Goal: Task Accomplishment & Management: Manage account settings

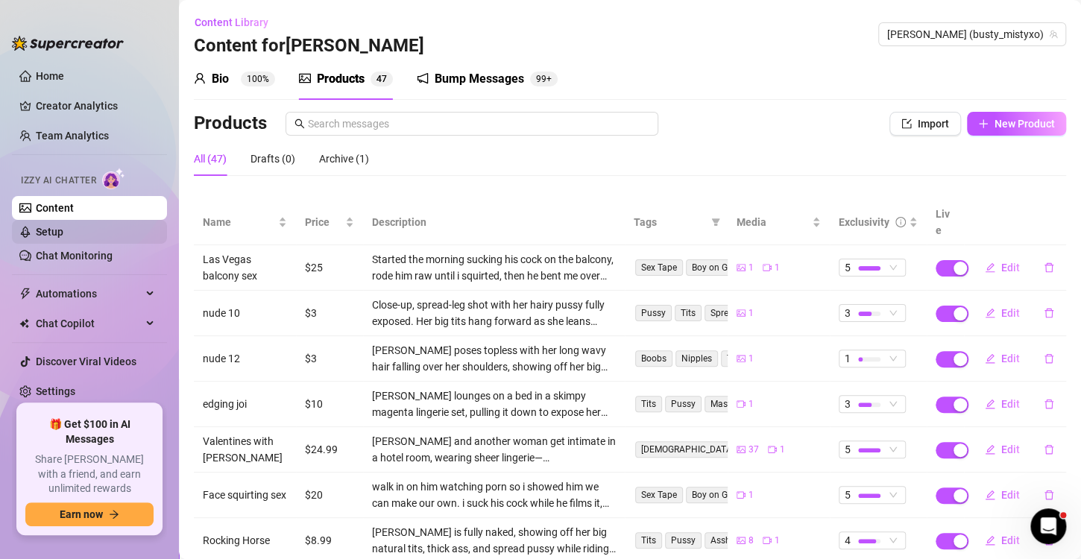
click at [60, 227] on link "Setup" at bounding box center [50, 232] width 28 height 12
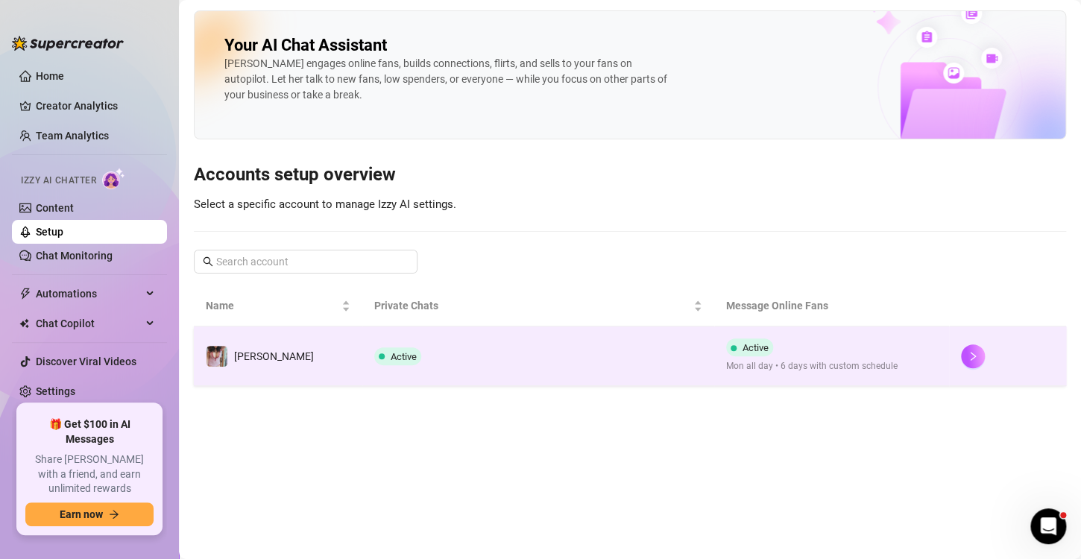
click at [956, 356] on td at bounding box center [1007, 357] width 117 height 60
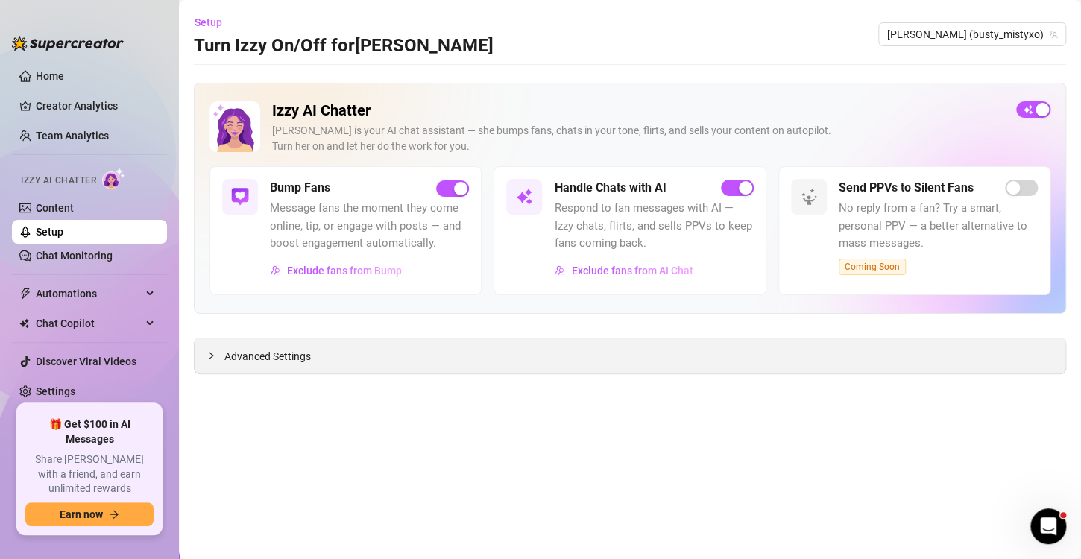
click at [259, 359] on span "Advanced Settings" at bounding box center [267, 356] width 86 height 16
click at [309, 359] on span "Advanced Settings" at bounding box center [267, 356] width 86 height 16
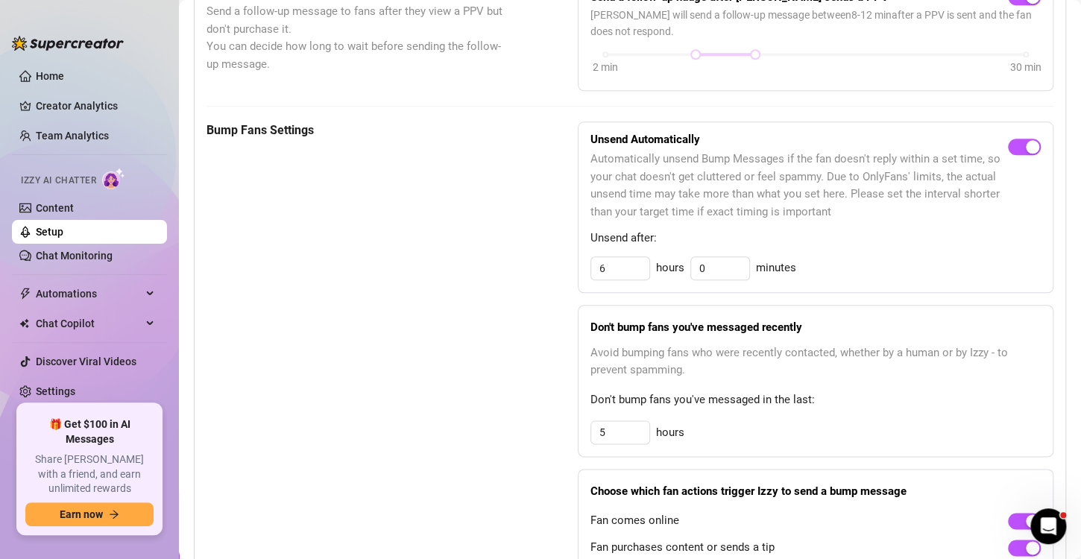
scroll to position [656, 0]
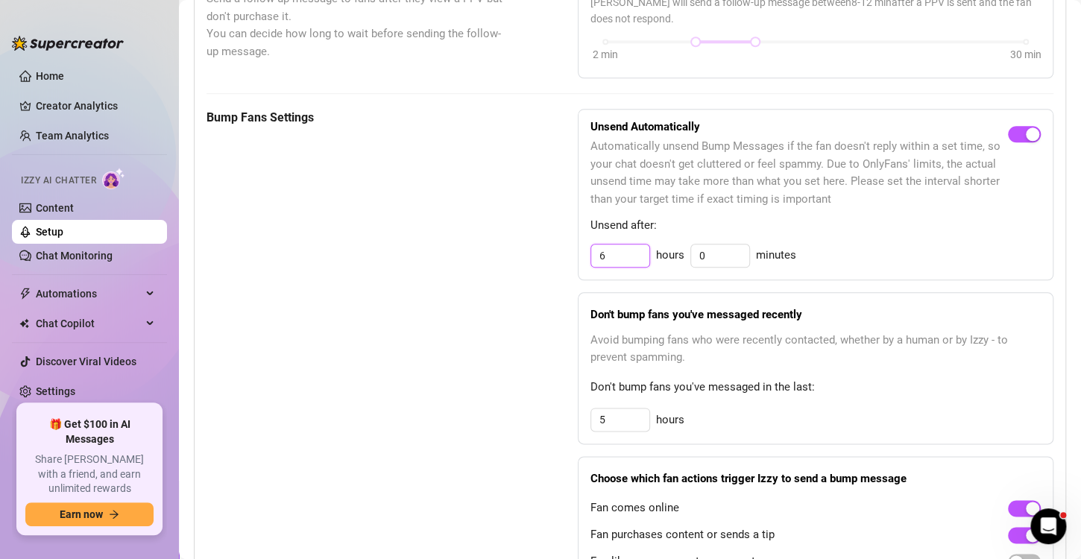
click at [619, 256] on input "6" at bounding box center [620, 256] width 58 height 22
type input "3"
type input "2"
click at [607, 418] on input "5" at bounding box center [620, 420] width 58 height 22
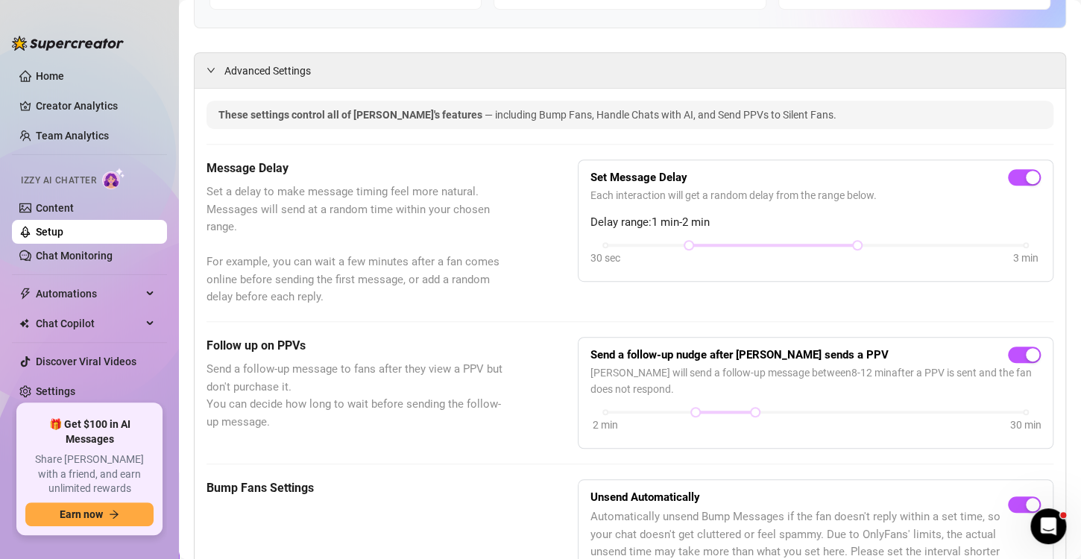
scroll to position [0, 0]
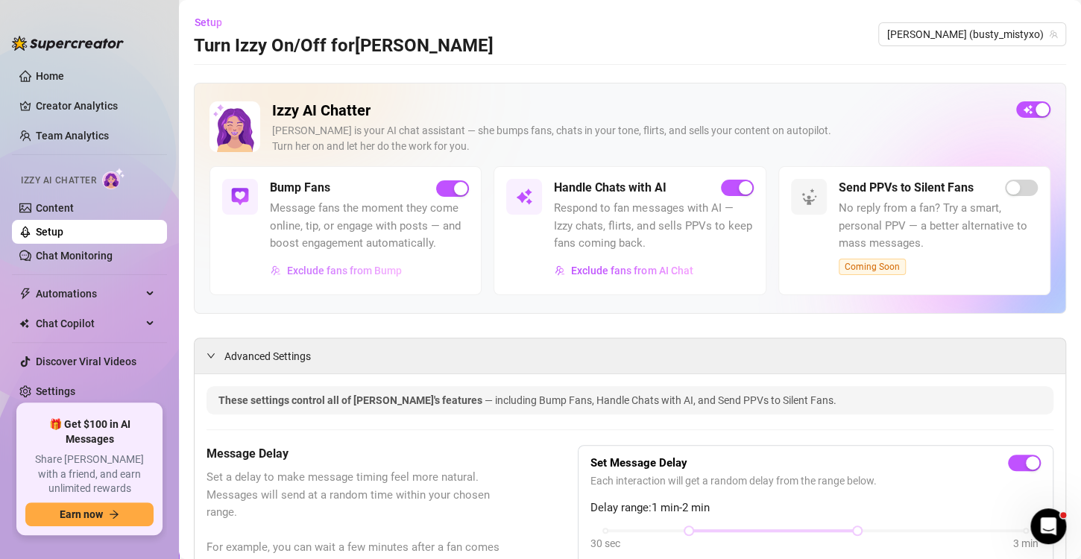
type input "6"
click at [342, 267] on span "Exclude fans from Bump" at bounding box center [344, 271] width 115 height 12
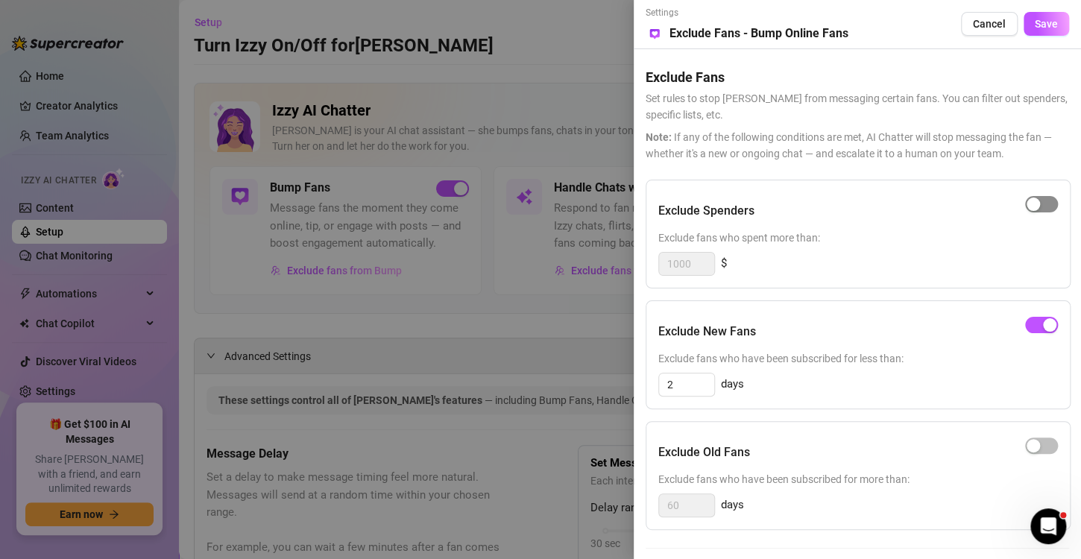
click at [1027, 206] on div "button" at bounding box center [1033, 204] width 13 height 13
click at [697, 262] on input "1000" at bounding box center [686, 264] width 55 height 22
type input "1"
type input "400"
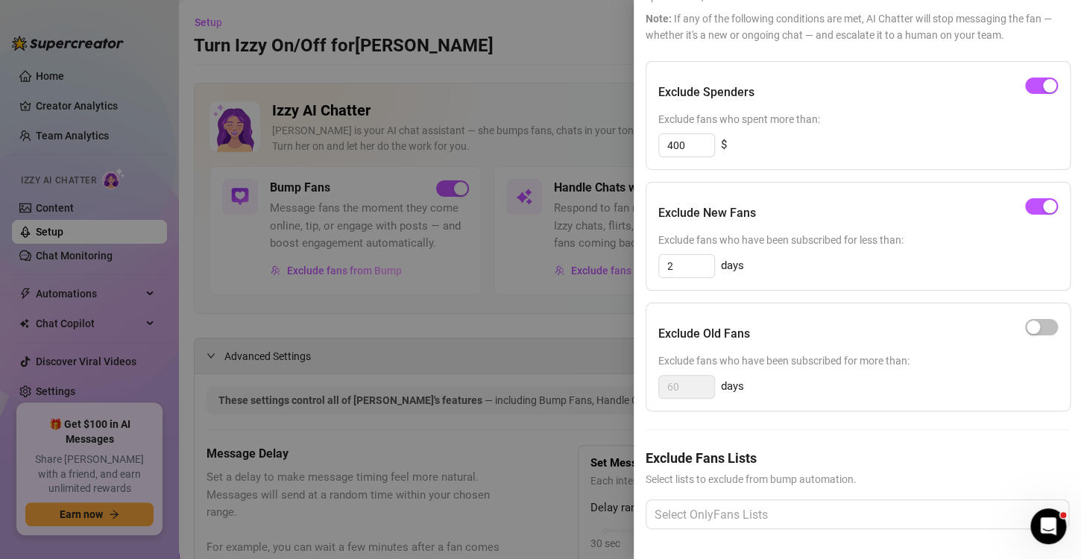
scroll to position [129, 0]
click at [974, 501] on div at bounding box center [850, 514] width 402 height 27
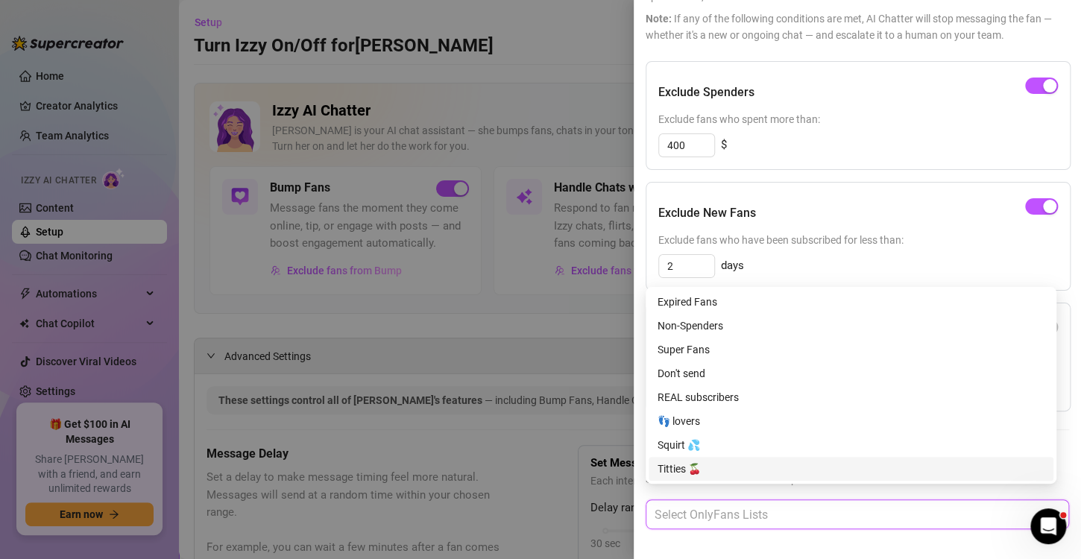
click at [758, 531] on div "Exclude Fans Lists Select lists to exclude from bump automation. Select OnlyFan…" at bounding box center [857, 500] width 423 height 105
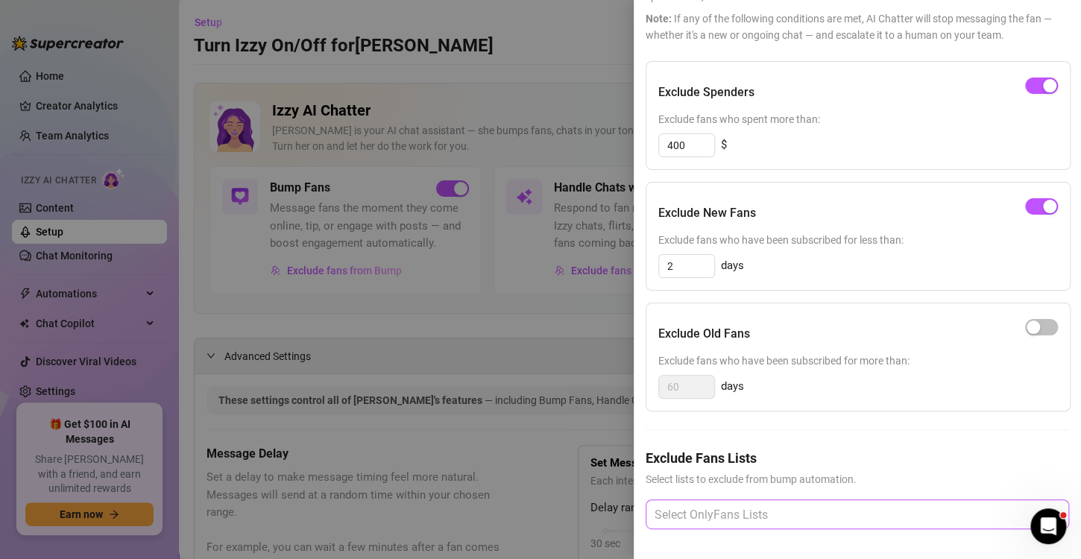
click at [879, 501] on div at bounding box center [850, 514] width 402 height 27
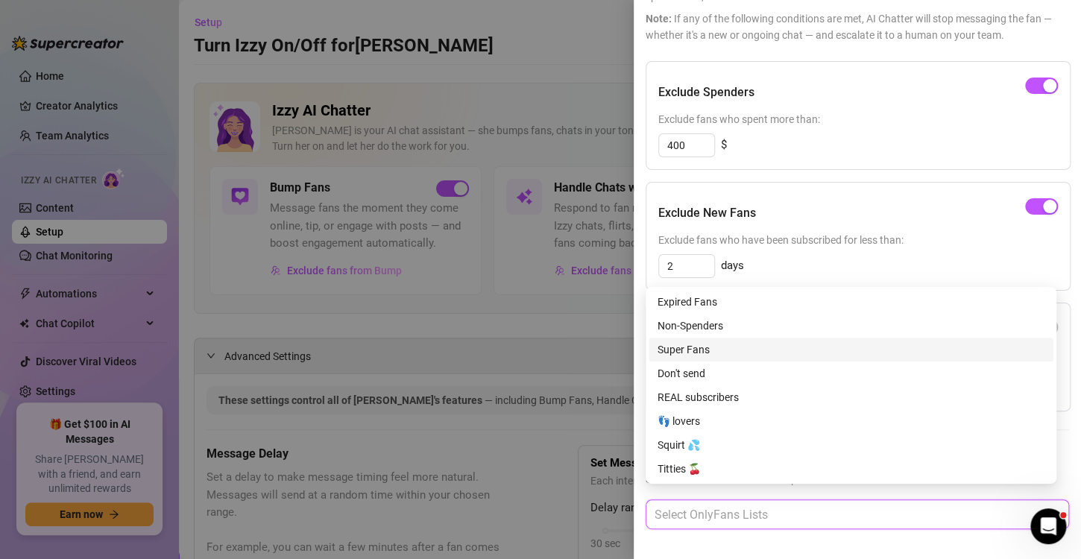
click at [696, 346] on div "Super Fans" at bounding box center [851, 349] width 387 height 16
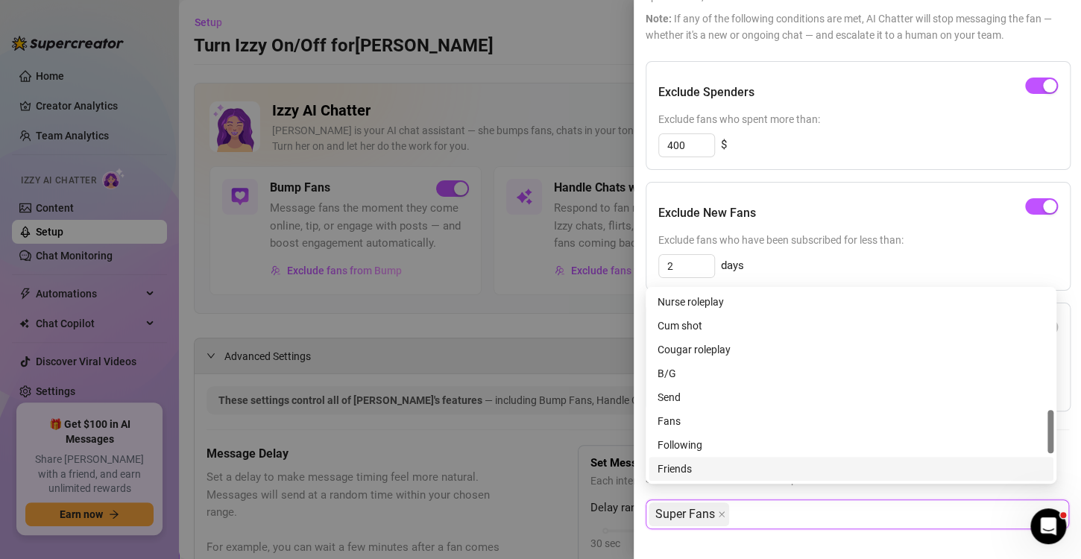
scroll to position [549, 0]
click at [813, 465] on div "Muted" at bounding box center [851, 469] width 387 height 16
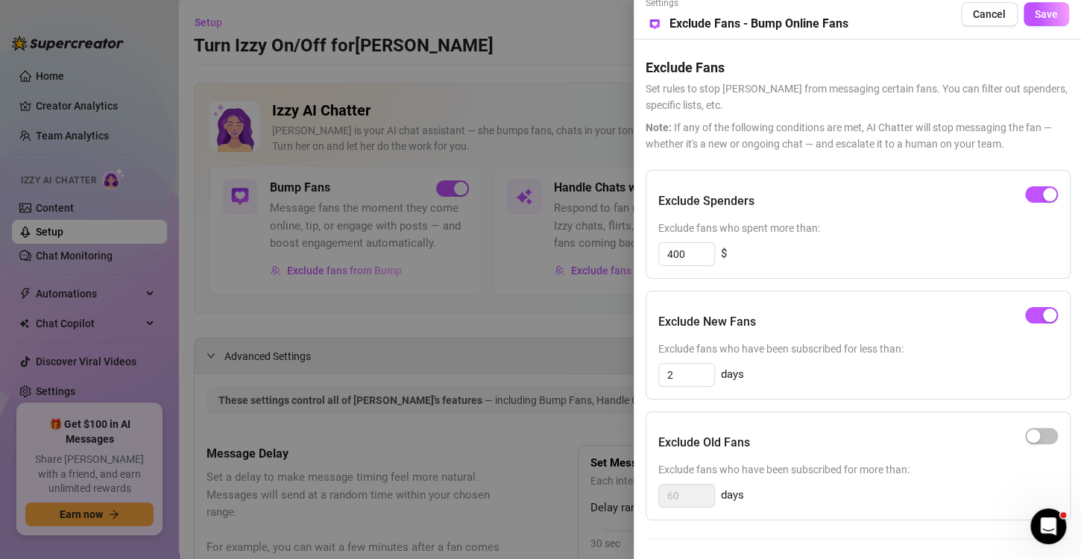
scroll to position [0, 0]
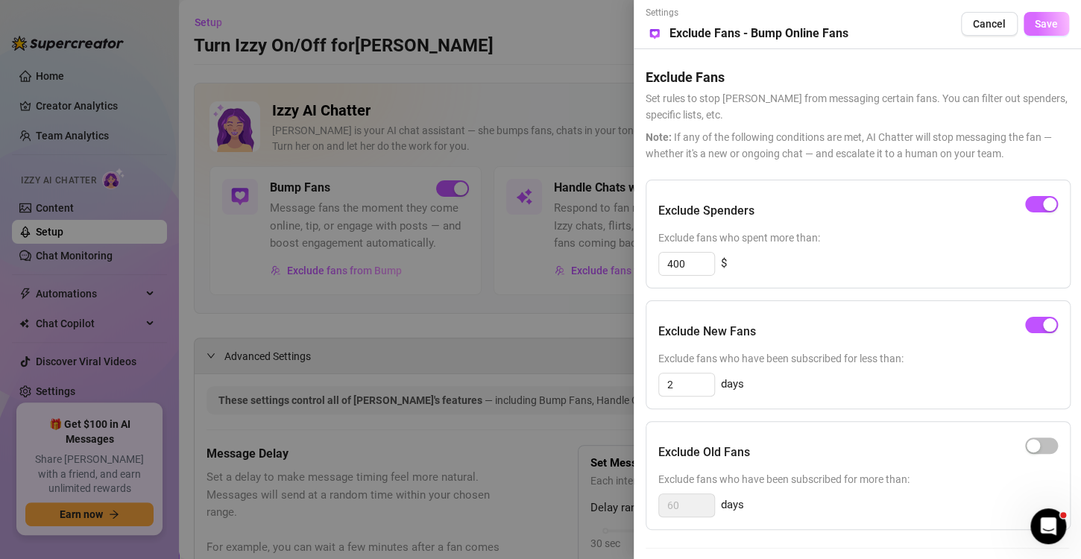
click at [1035, 24] on span "Save" at bounding box center [1046, 24] width 23 height 12
